Goal: Find specific page/section: Find specific page/section

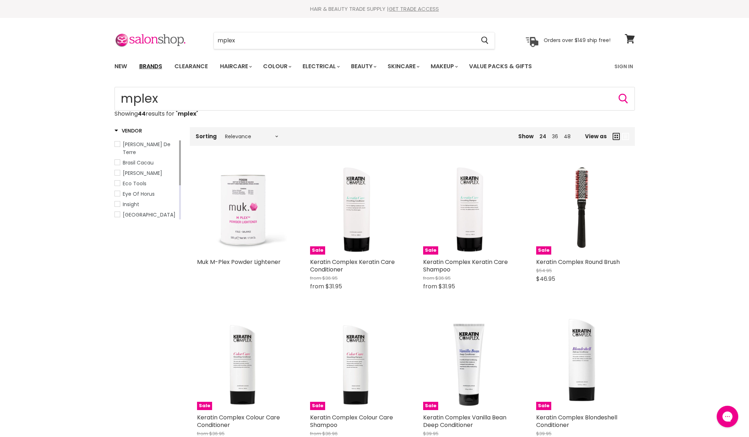
click at [145, 66] on link "Brands" at bounding box center [151, 66] width 34 height 15
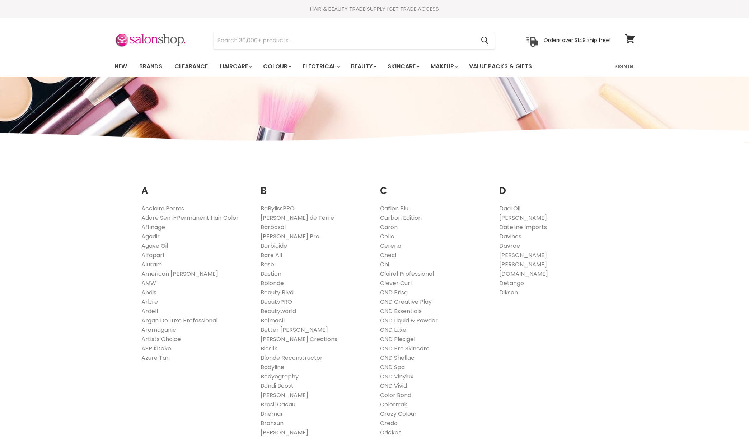
click at [163, 349] on link "ASP Kitoko" at bounding box center [156, 348] width 30 height 8
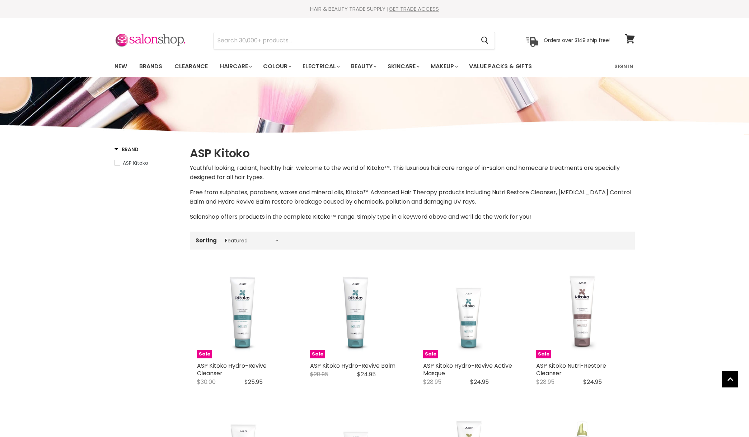
select select "manual"
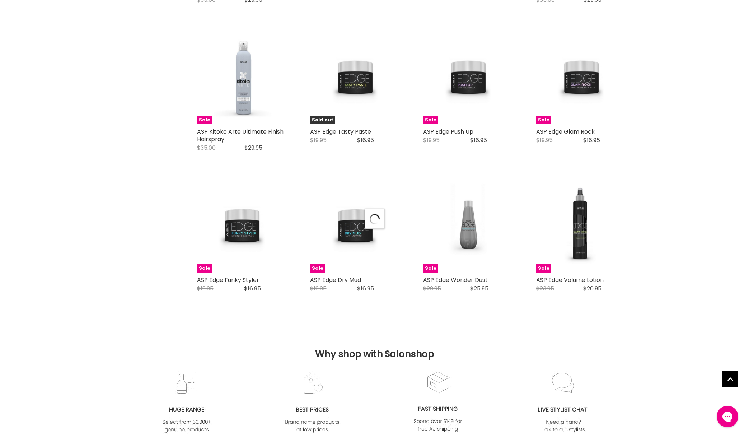
select select "manual"
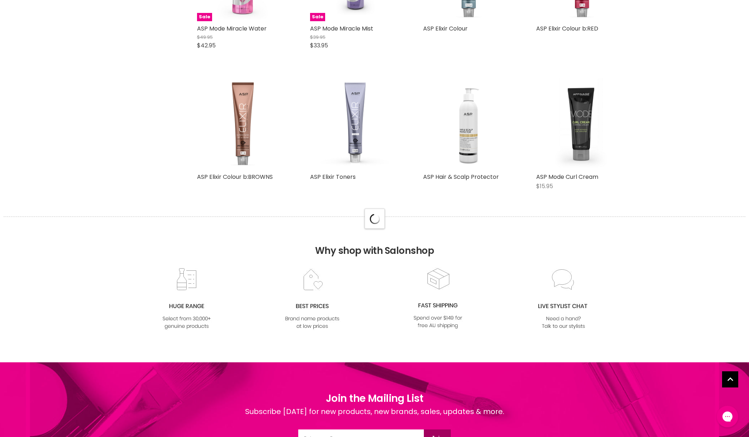
select select "manual"
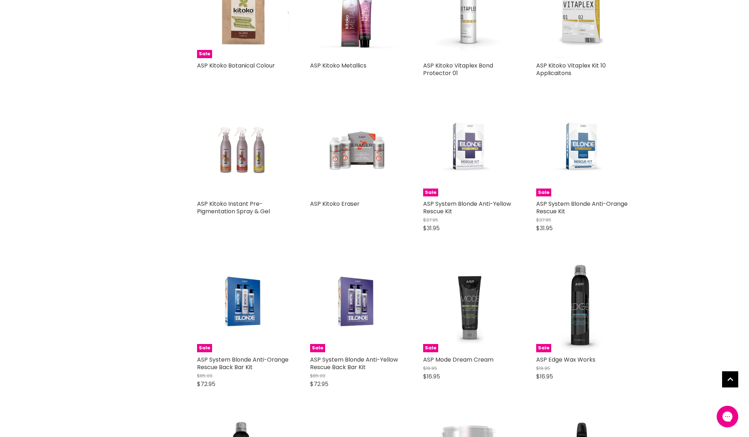
scroll to position [2968, 0]
